Goal: Information Seeking & Learning: Learn about a topic

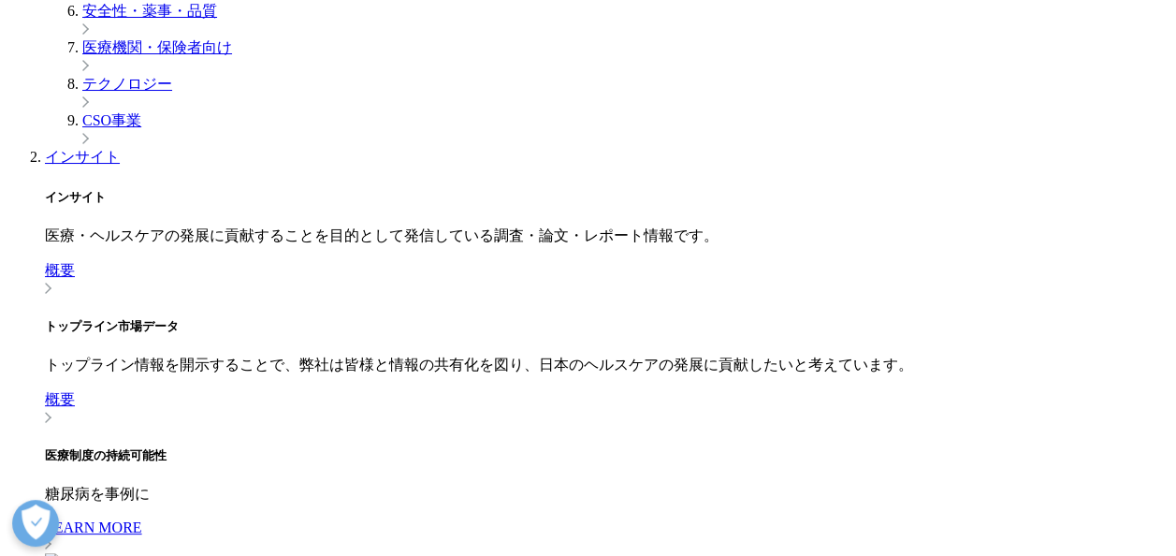
scroll to position [468, 0]
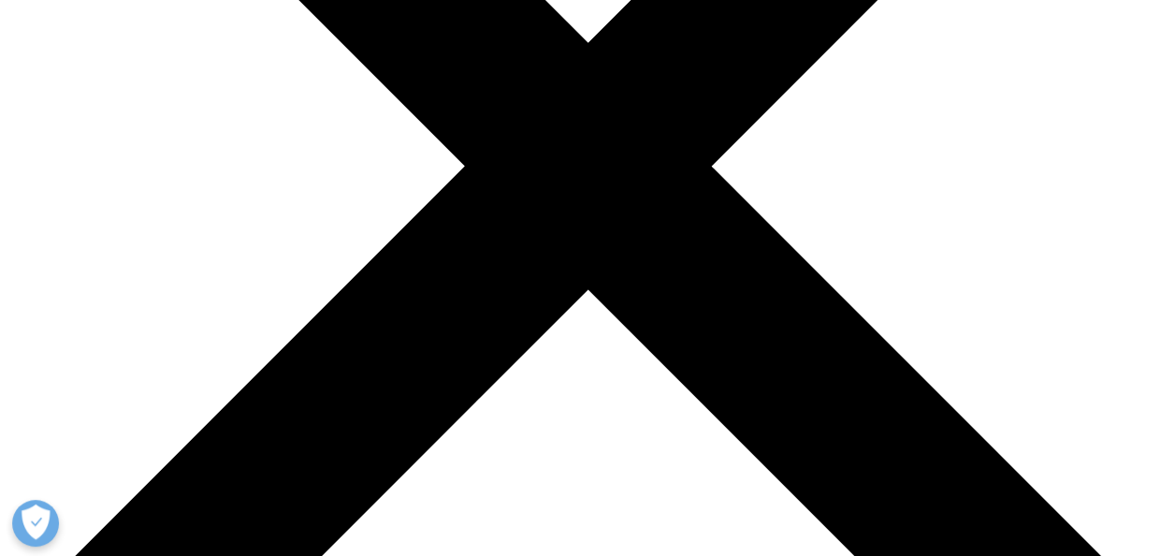
scroll to position [561, 0]
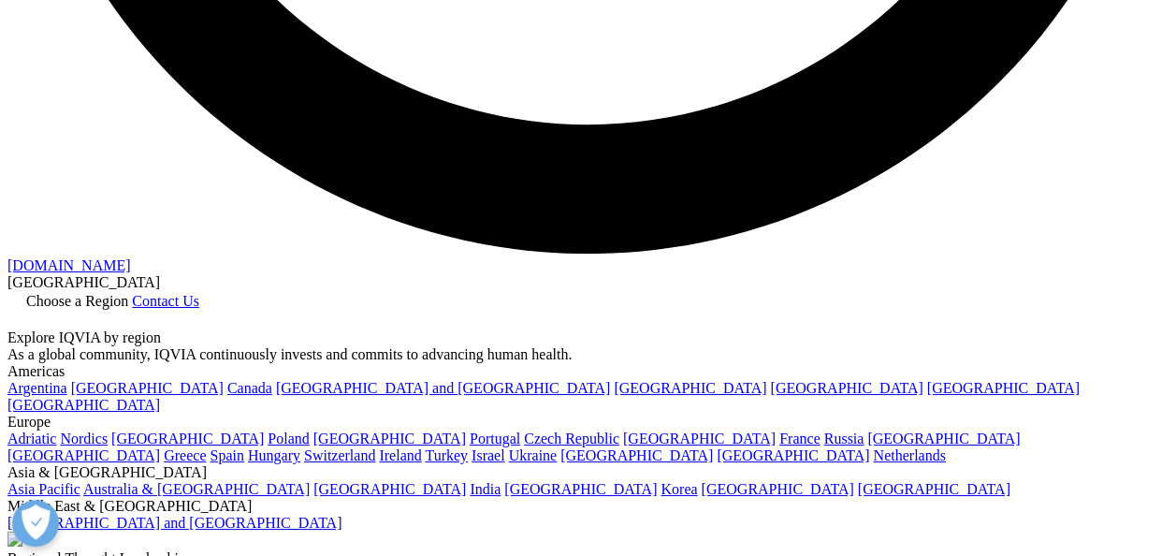
scroll to position [3275, 0]
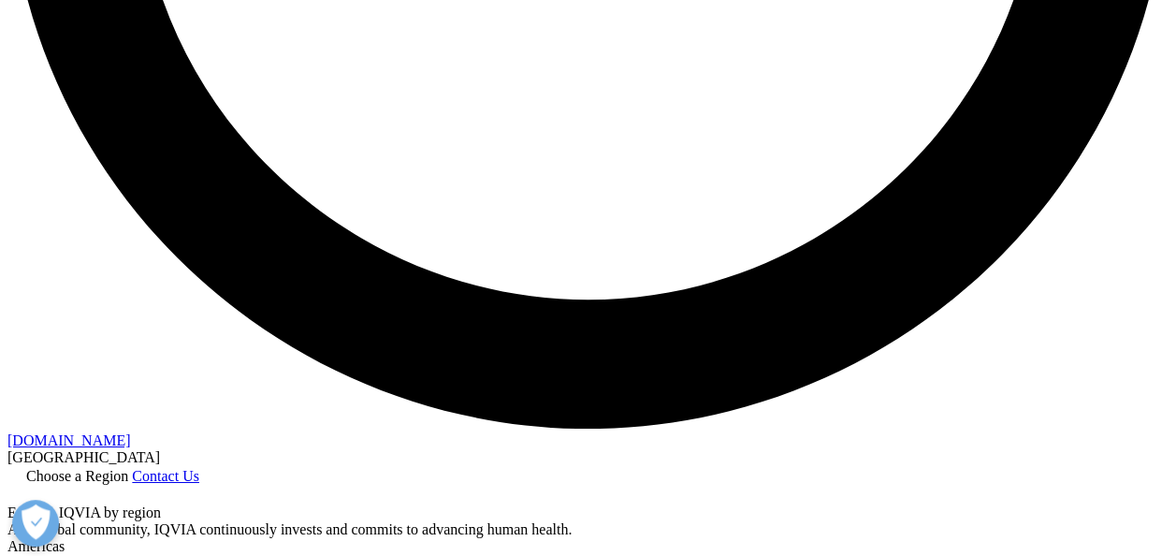
scroll to position [3088, 0]
